Goal: Task Accomplishment & Management: Complete application form

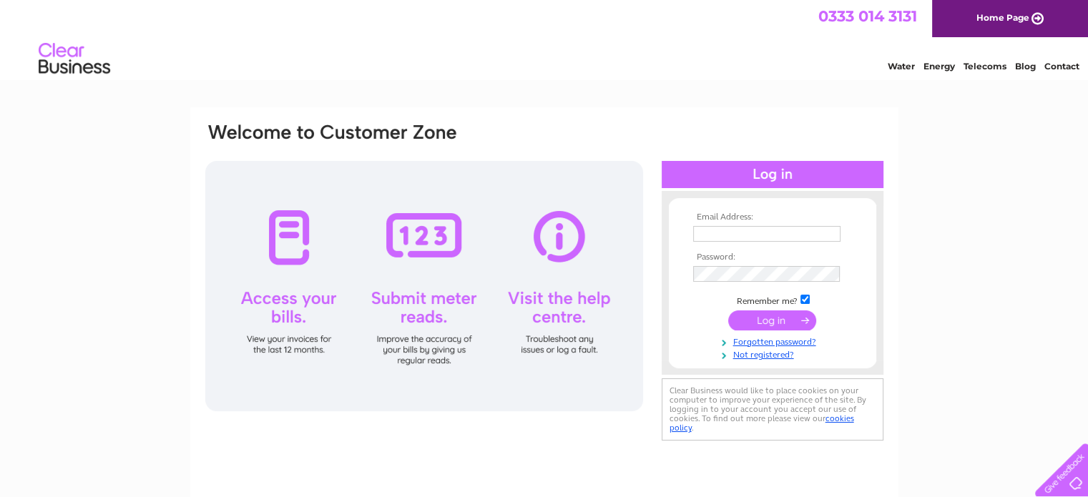
click at [560, 284] on div at bounding box center [424, 286] width 438 height 250
click at [559, 348] on div at bounding box center [424, 286] width 438 height 250
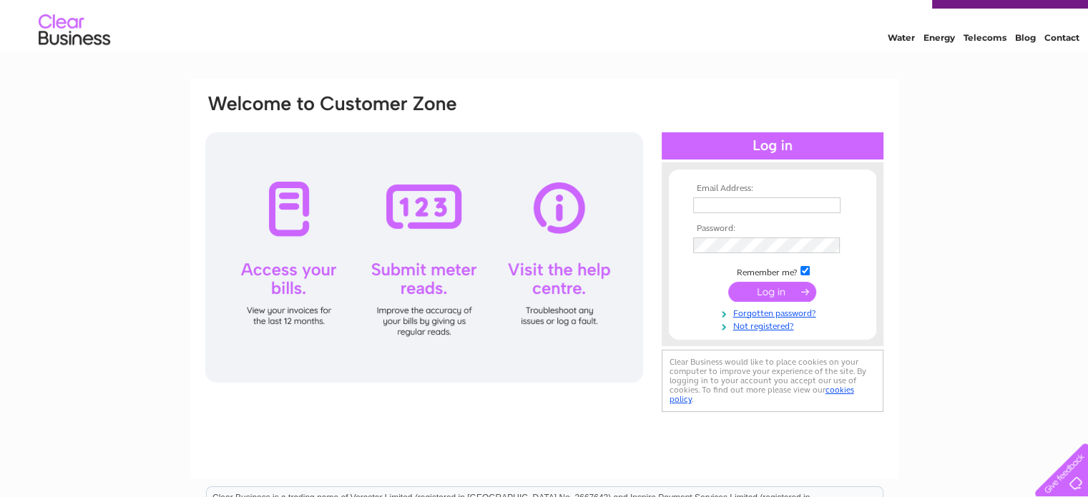
scroll to position [123, 0]
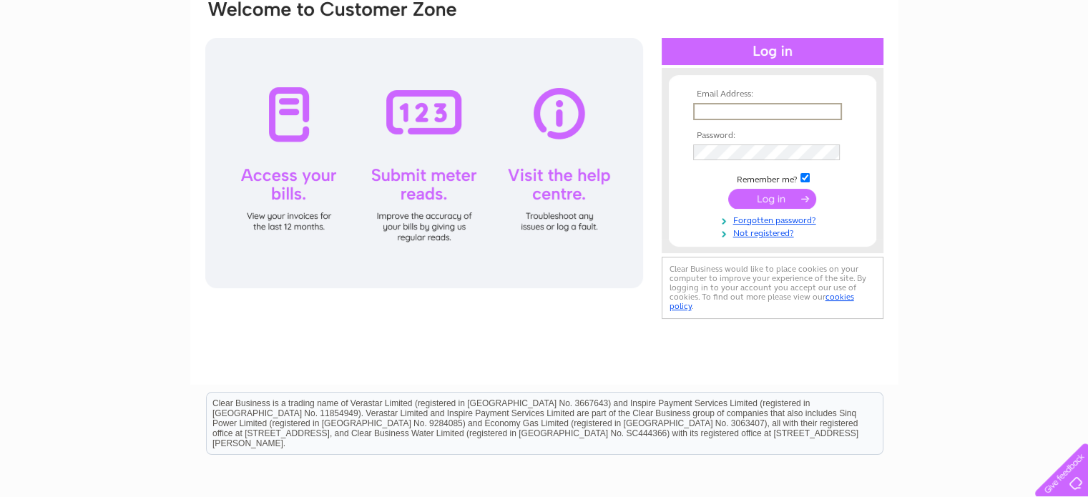
click at [754, 111] on input "text" at bounding box center [767, 111] width 149 height 17
type input "[EMAIL_ADDRESS][DOMAIN_NAME]"
click at [728, 189] on input "submit" at bounding box center [772, 199] width 88 height 20
click at [776, 194] on input "submit" at bounding box center [772, 197] width 88 height 20
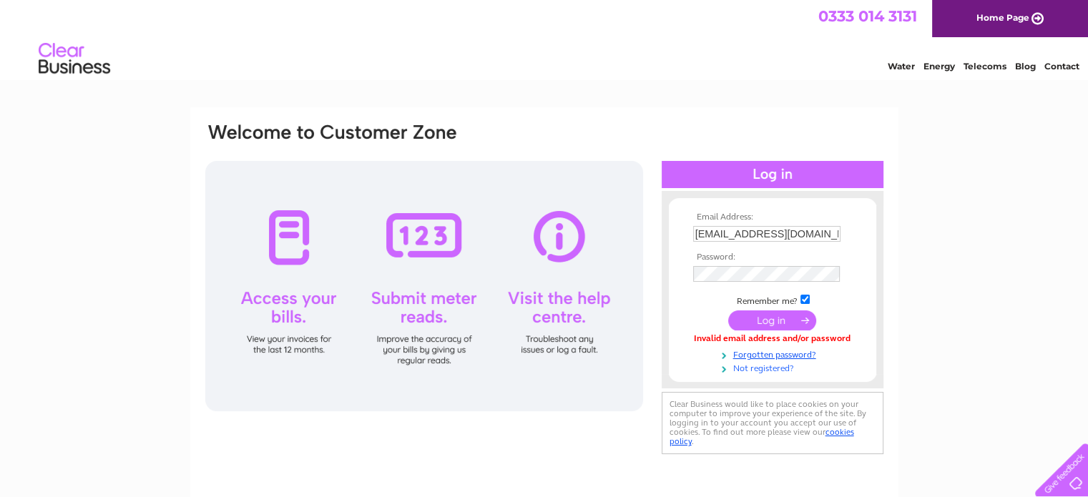
click at [757, 370] on link "Not registered?" at bounding box center [774, 368] width 162 height 14
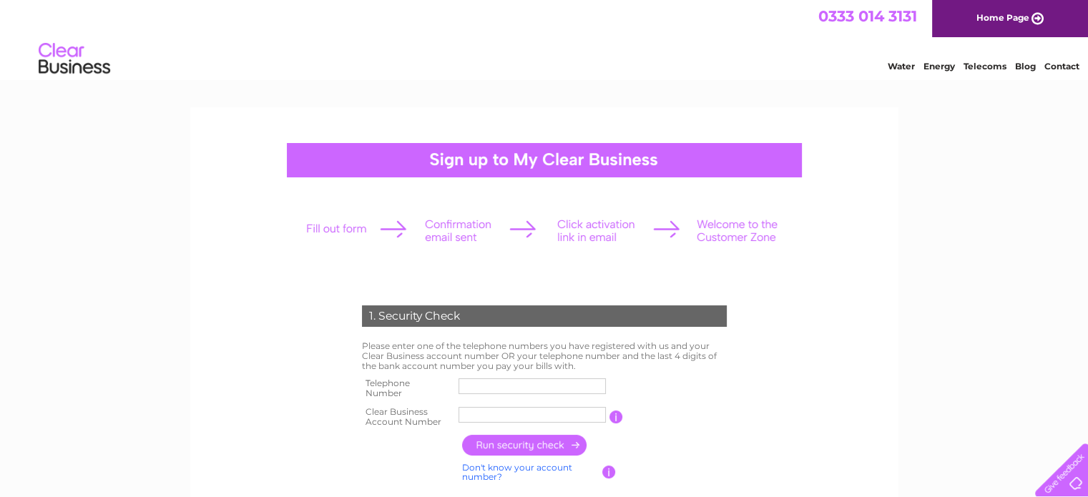
drag, startPoint x: 544, startPoint y: 376, endPoint x: 513, endPoint y: 390, distance: 33.9
click at [513, 390] on td at bounding box center [532, 388] width 155 height 29
click at [513, 390] on input "text" at bounding box center [533, 386] width 149 height 17
type input "07795672951"
click at [548, 414] on input "text" at bounding box center [533, 414] width 149 height 17
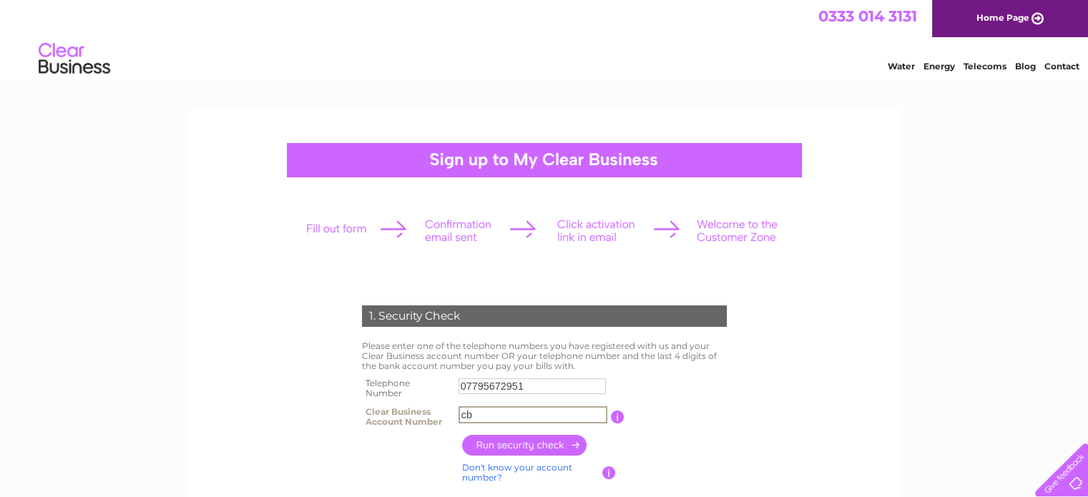
type input "c"
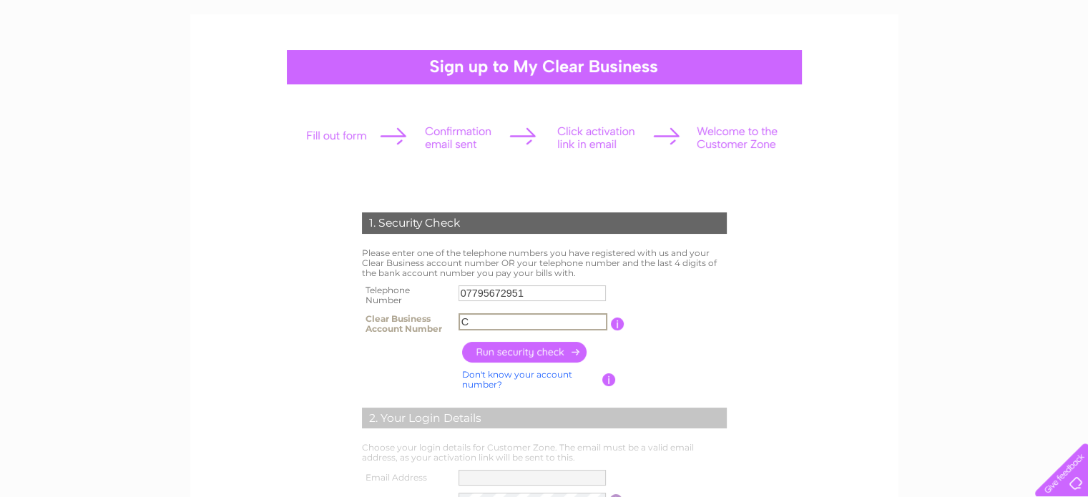
scroll to position [102, 0]
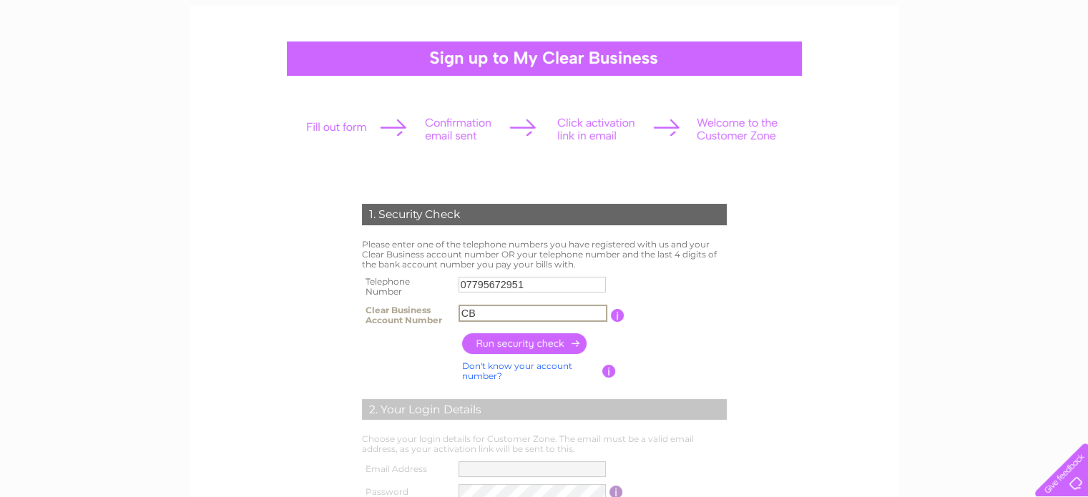
click at [548, 386] on td "2. Your Login Details" at bounding box center [545, 408] width 372 height 47
click at [490, 313] on input "CB" at bounding box center [533, 313] width 149 height 17
type input "CB1060081"
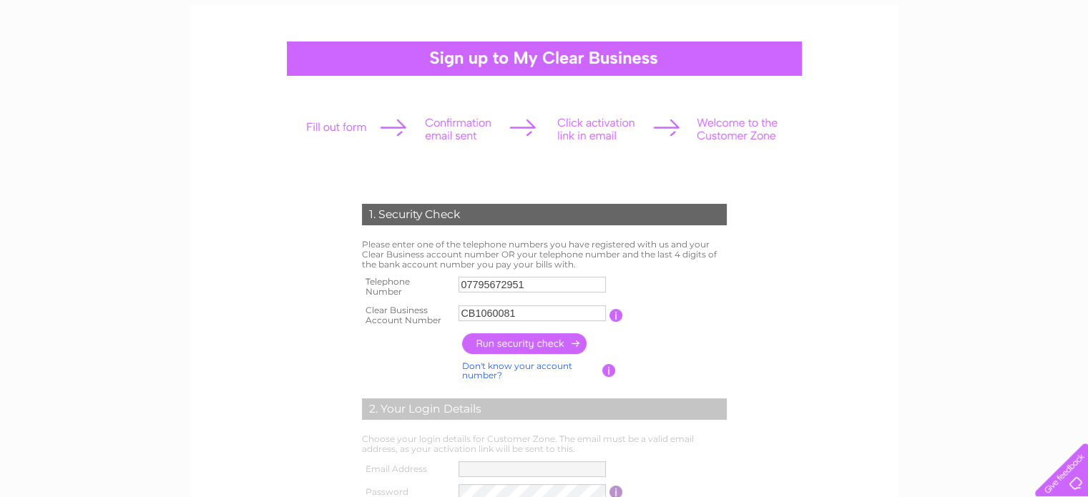
click at [524, 350] on input "button" at bounding box center [525, 343] width 126 height 21
type input "**********"
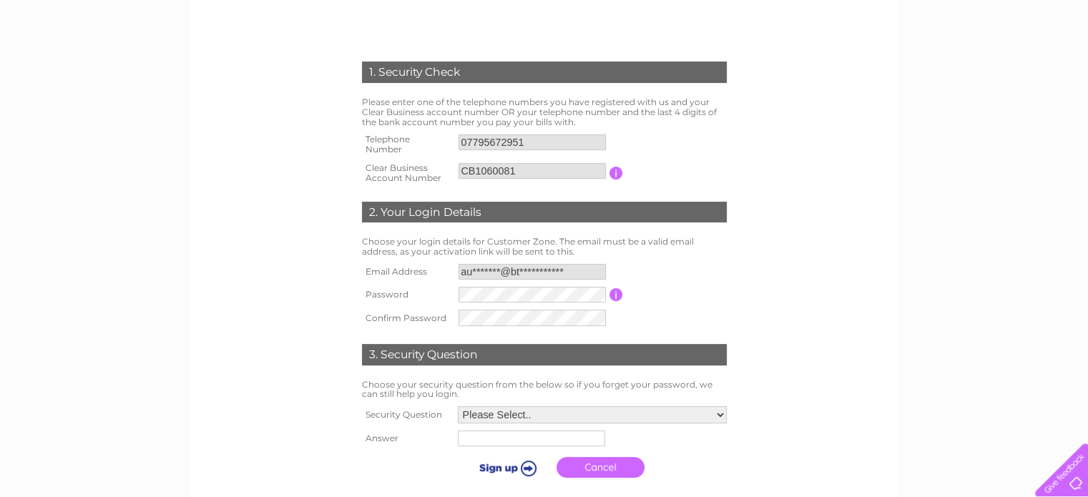
scroll to position [245, 0]
click at [527, 300] on tbody "**********" at bounding box center [545, 294] width 372 height 69
click at [590, 306] on td at bounding box center [532, 317] width 155 height 23
click at [478, 324] on td at bounding box center [532, 317] width 155 height 23
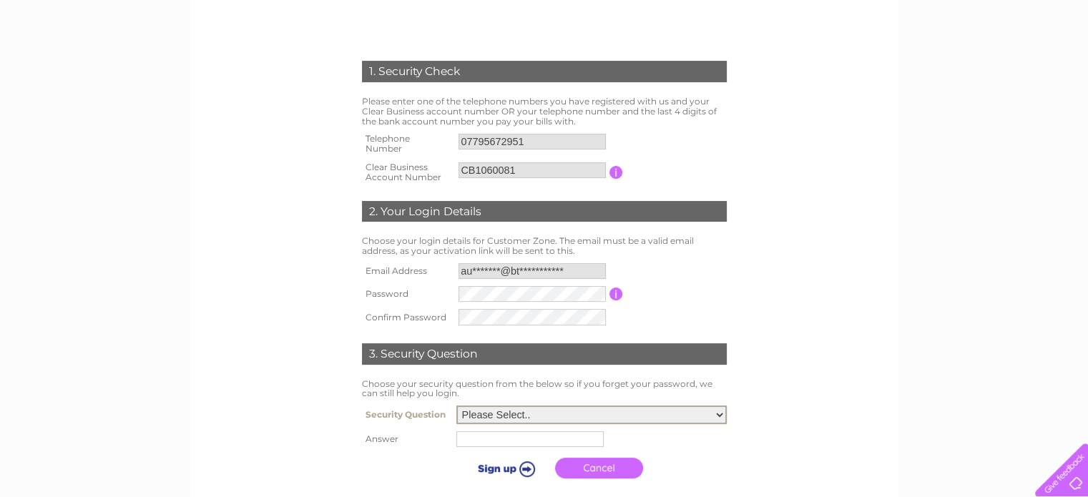
click at [721, 413] on select "Please Select.. In what town or city was your first job? In what town or city d…" at bounding box center [592, 415] width 270 height 19
select select "4"
click at [457, 406] on select "Please Select.. In what town or city was your first job? In what town or city d…" at bounding box center [592, 415] width 270 height 19
click at [565, 443] on input "text" at bounding box center [532, 438] width 149 height 17
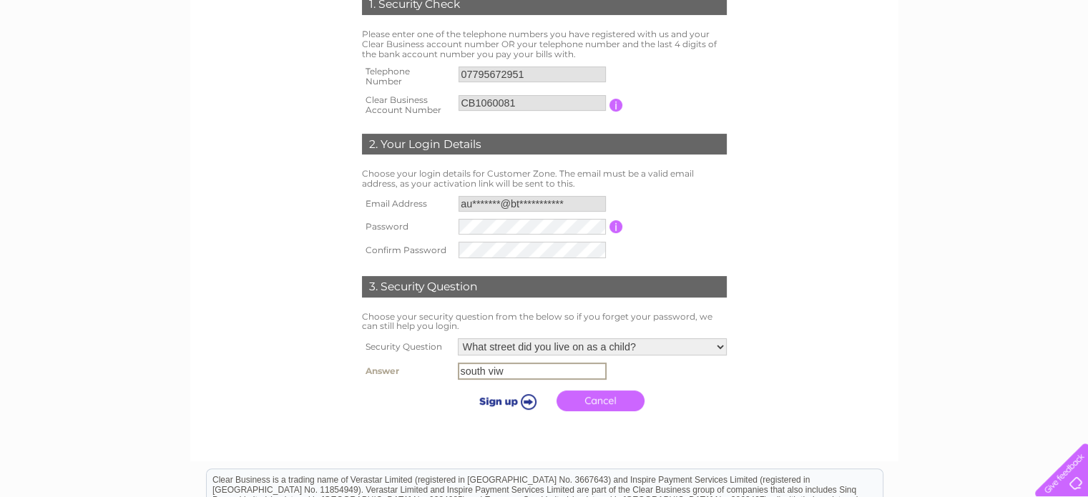
scroll to position [321, 0]
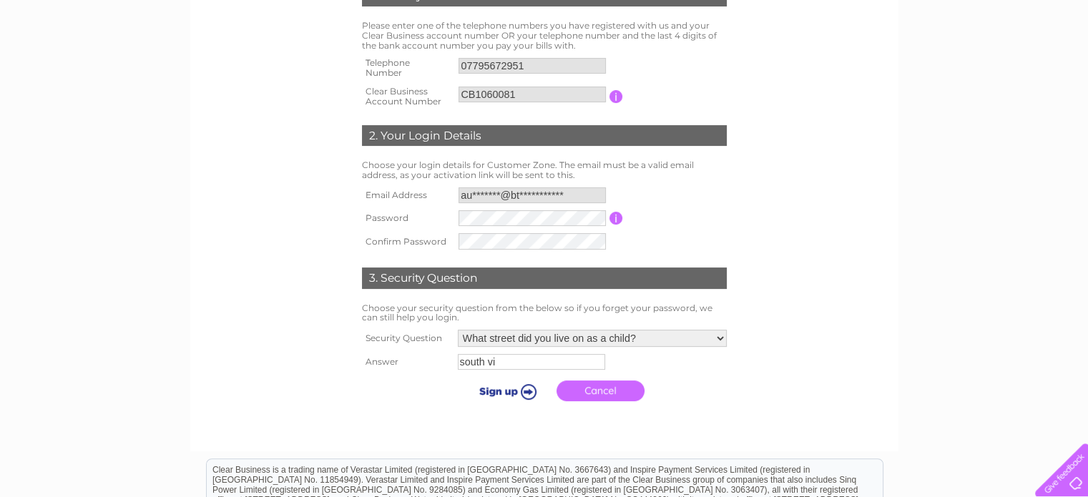
drag, startPoint x: 565, startPoint y: 443, endPoint x: 527, endPoint y: 364, distance: 88.0
click at [527, 364] on input "south vi" at bounding box center [531, 362] width 147 height 16
type input "south view"
click at [515, 389] on input "submit" at bounding box center [506, 391] width 88 height 20
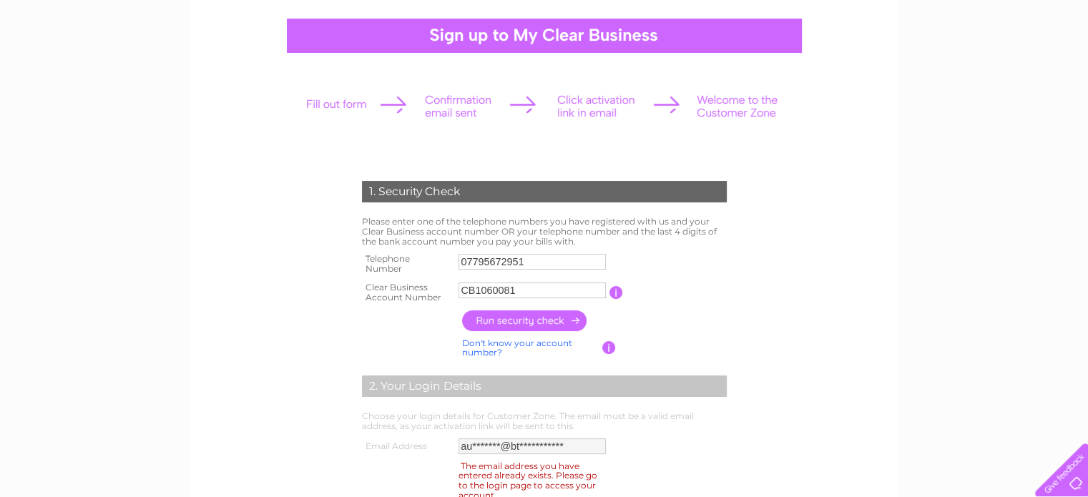
scroll to position [106, 0]
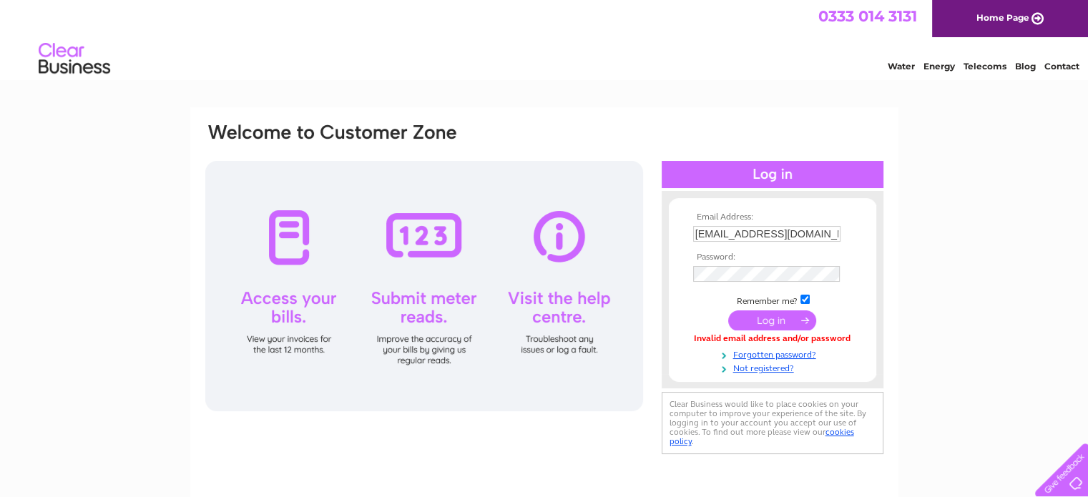
click at [771, 321] on input "submit" at bounding box center [772, 321] width 88 height 20
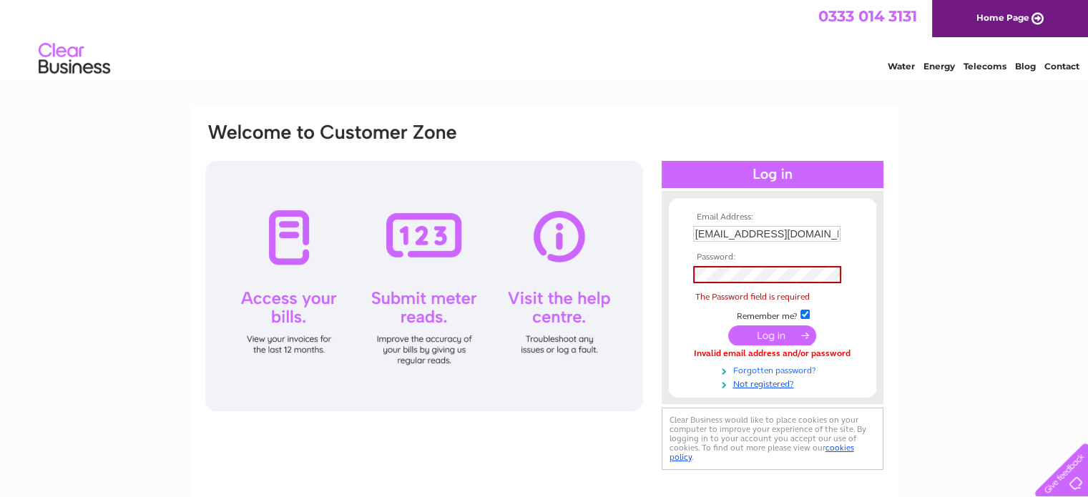
click at [769, 371] on link "Forgotten password?" at bounding box center [774, 370] width 162 height 14
